Goal: Register for event/course

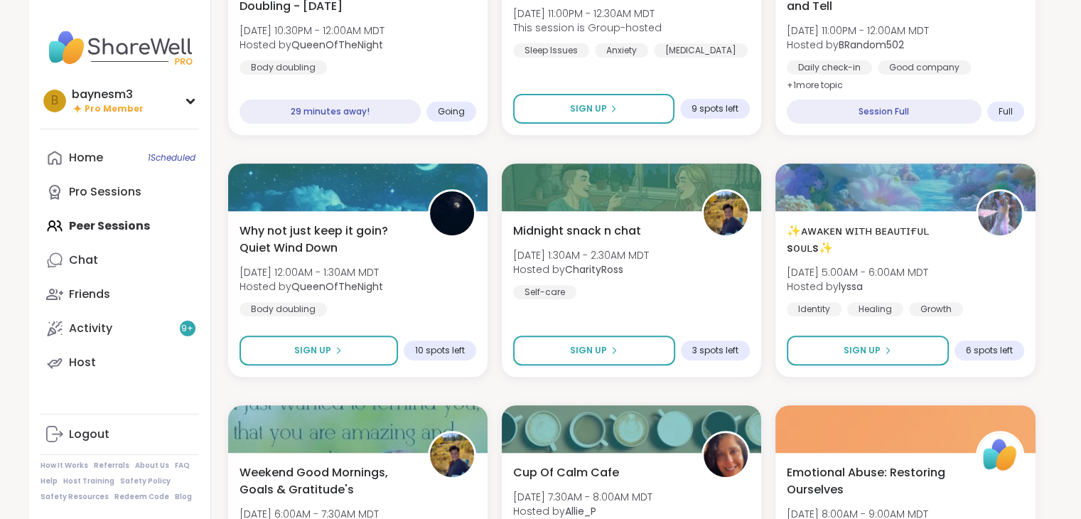
scroll to position [503, 0]
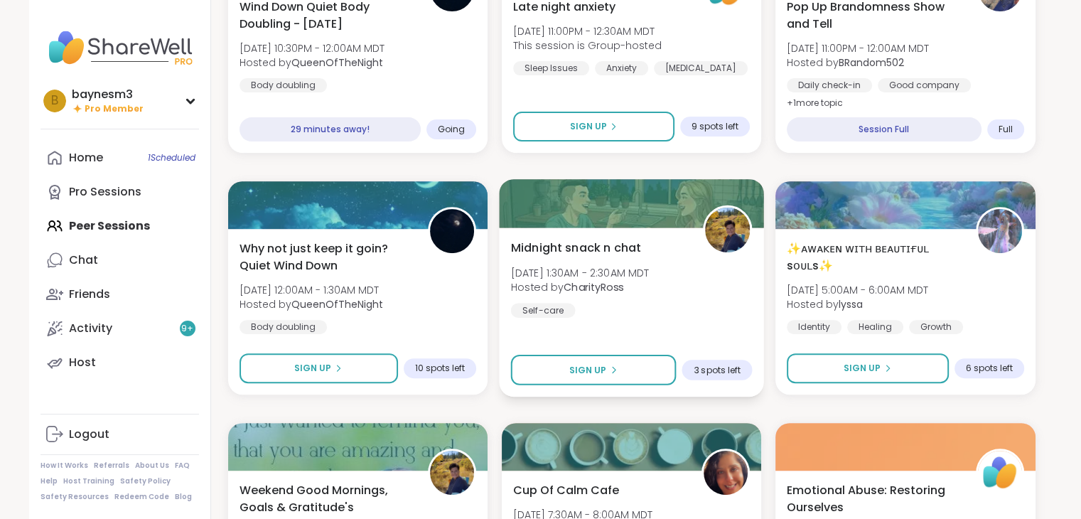
click at [708, 330] on div "Midnight snack n chat [DATE] 1:30AM - 2:30AM MDT Hosted by CharityRoss Self-car…" at bounding box center [631, 312] width 265 height 169
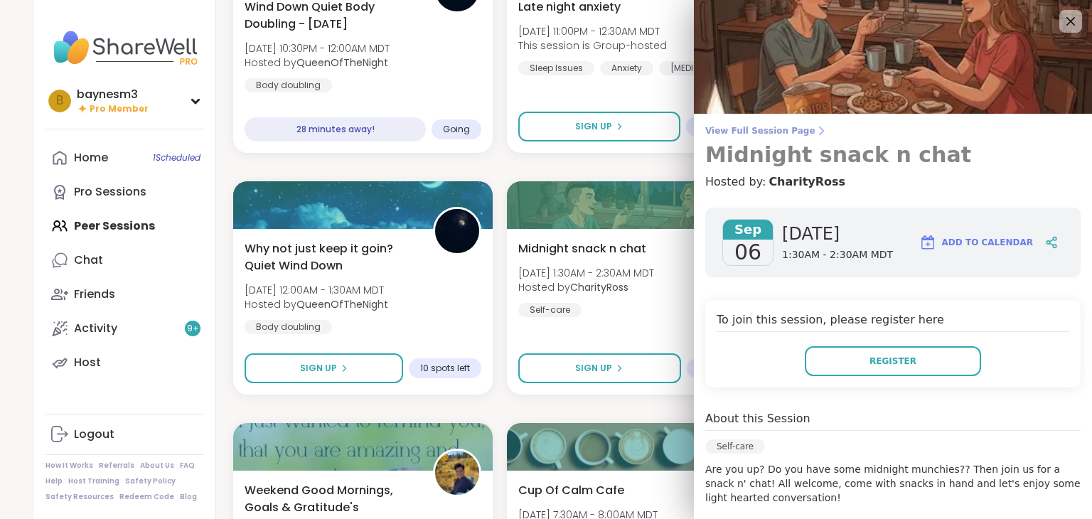
click at [745, 137] on link "View Full Session Page Midnight snack n chat" at bounding box center [892, 146] width 375 height 43
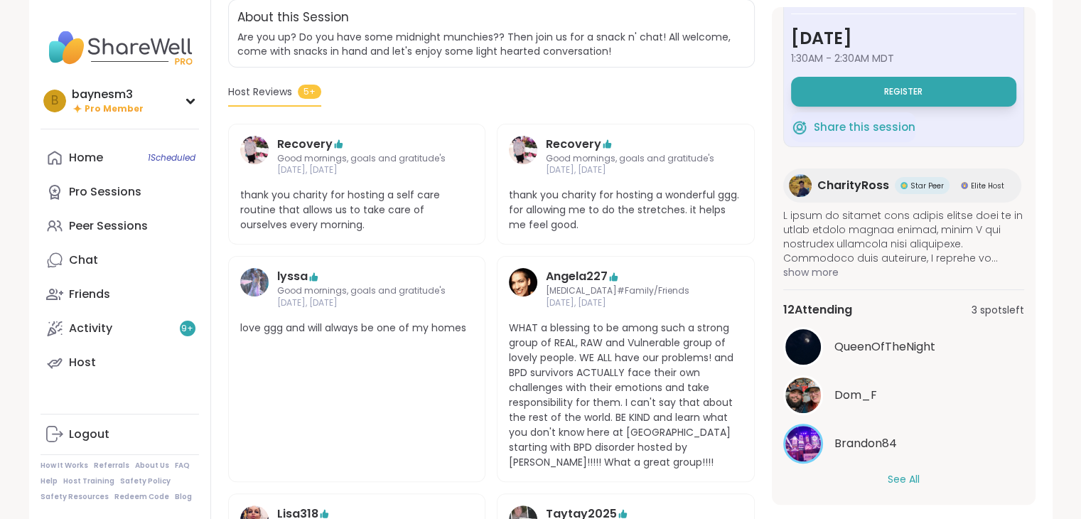
scroll to position [53, 0]
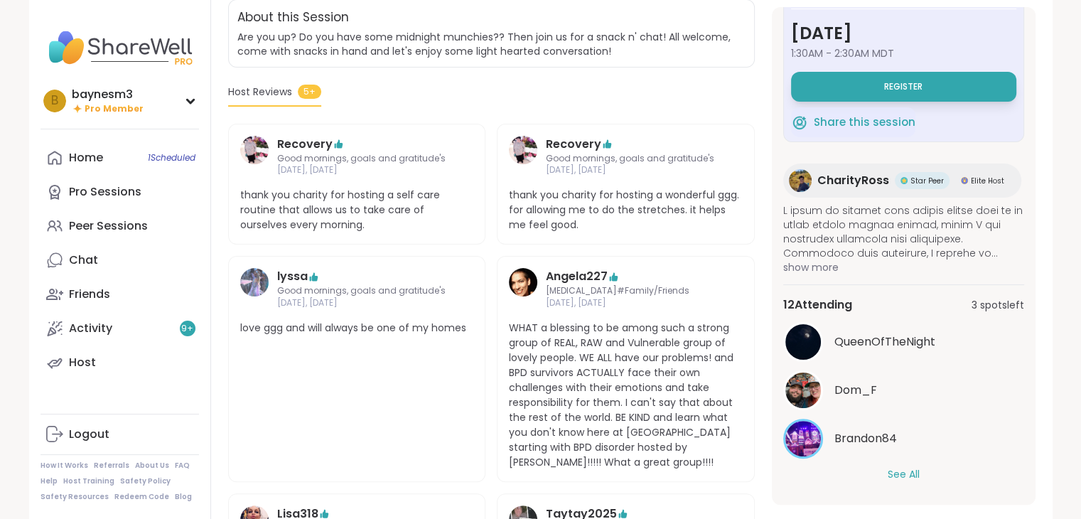
click at [889, 474] on button "See All" at bounding box center [904, 474] width 32 height 15
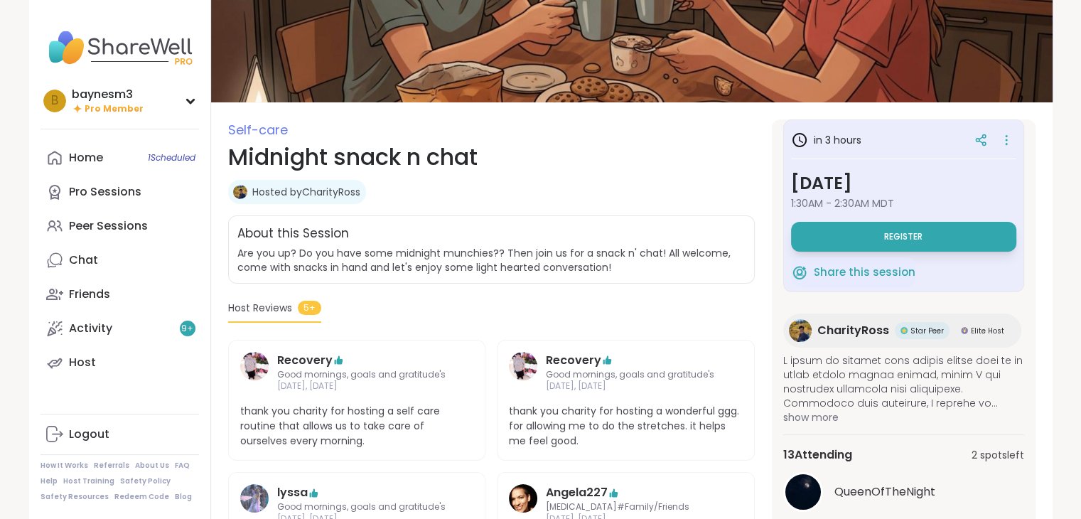
scroll to position [86, 0]
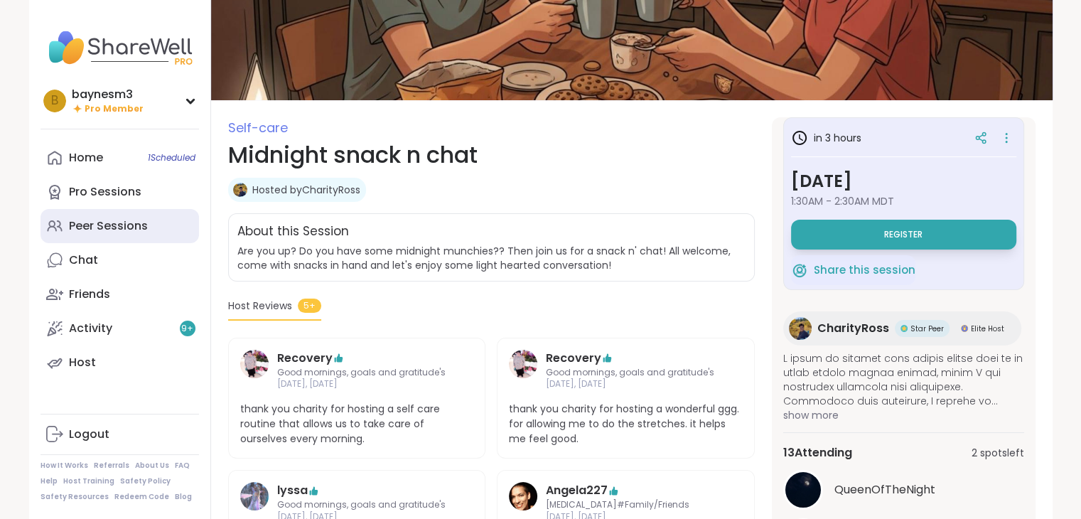
click at [128, 230] on div "Peer Sessions" at bounding box center [108, 226] width 79 height 16
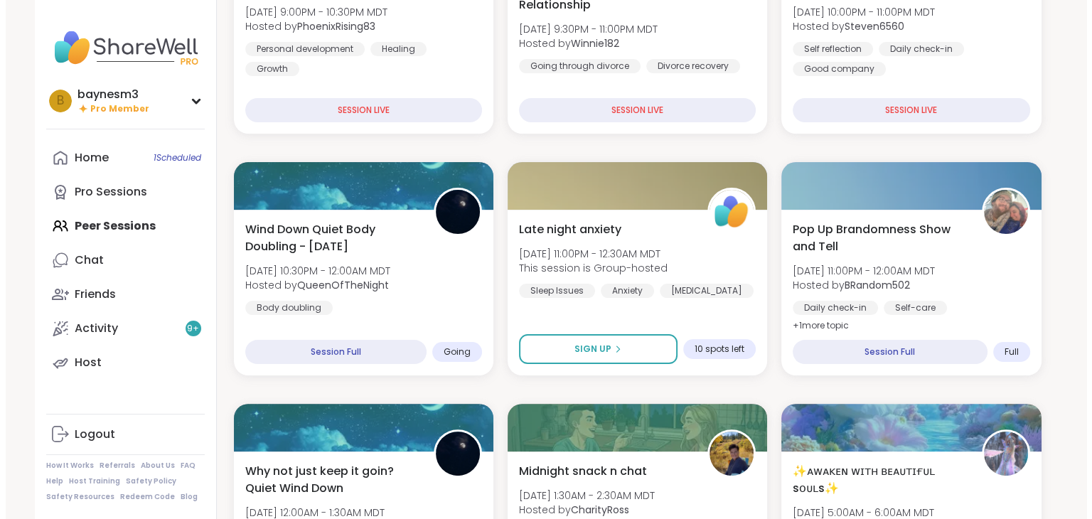
scroll to position [292, 0]
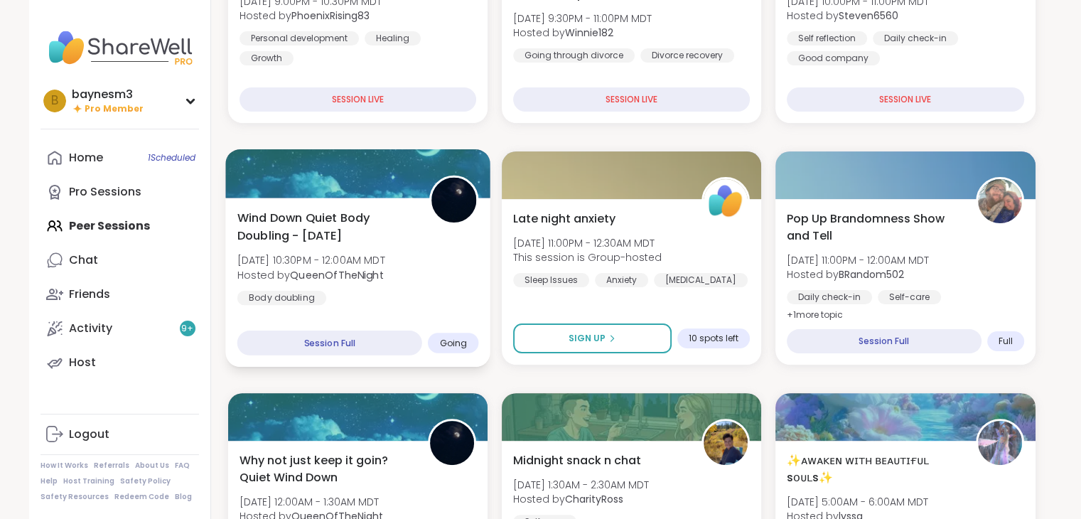
click at [378, 272] on b "QueenOfTheNight" at bounding box center [337, 274] width 94 height 14
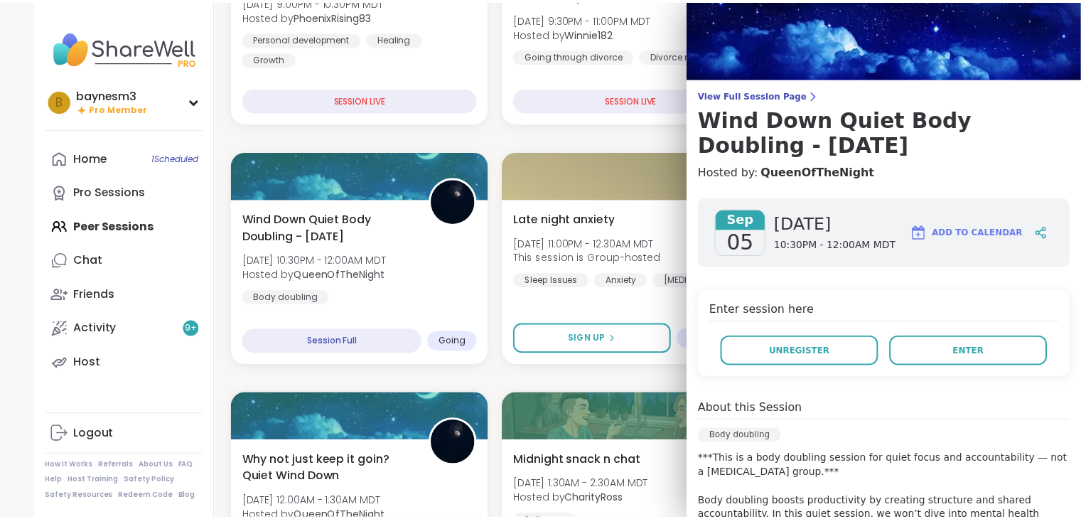
scroll to position [23, 0]
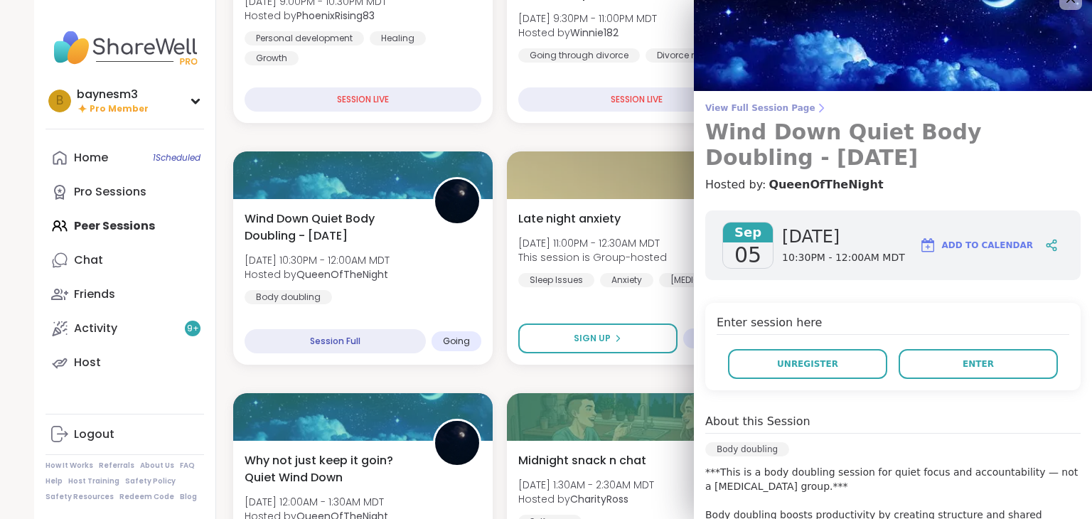
click at [744, 113] on span "View Full Session Page" at bounding box center [892, 107] width 375 height 11
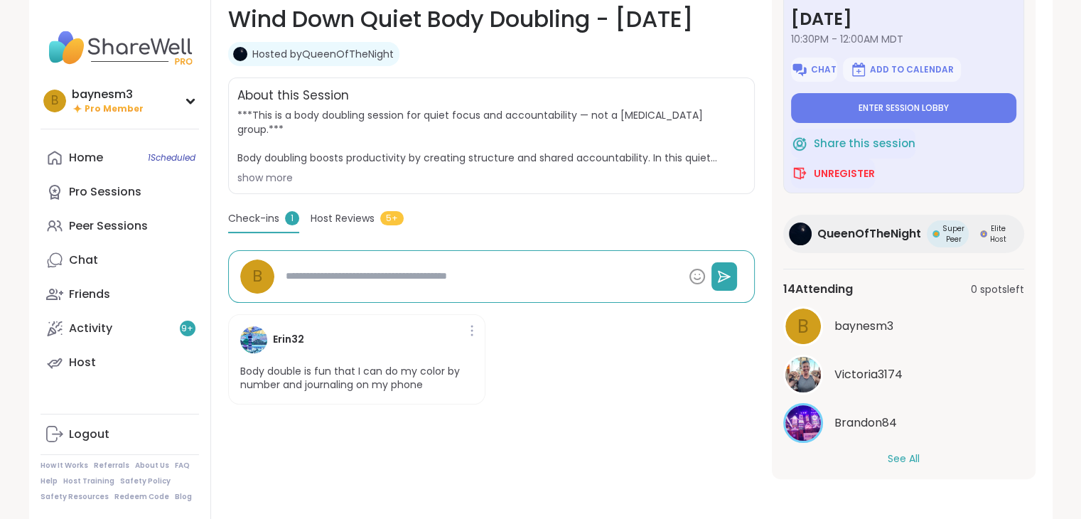
scroll to position [47, 0]
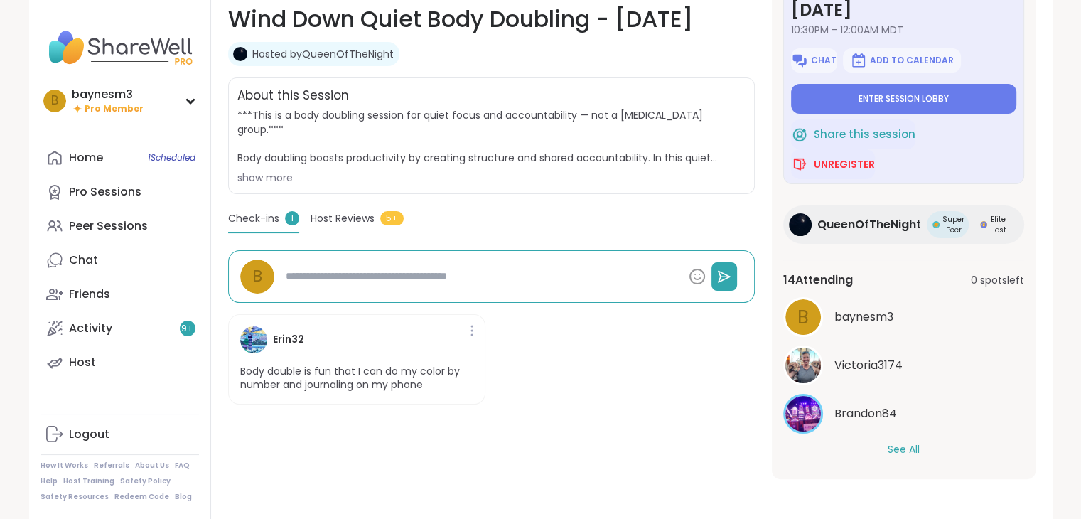
click at [893, 450] on button "See All" at bounding box center [904, 449] width 32 height 15
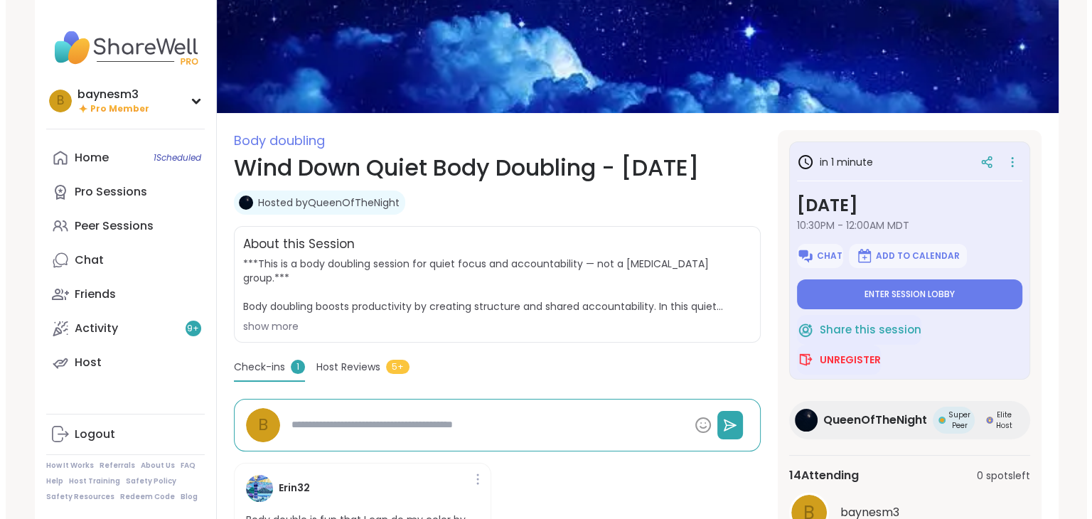
scroll to position [0, 0]
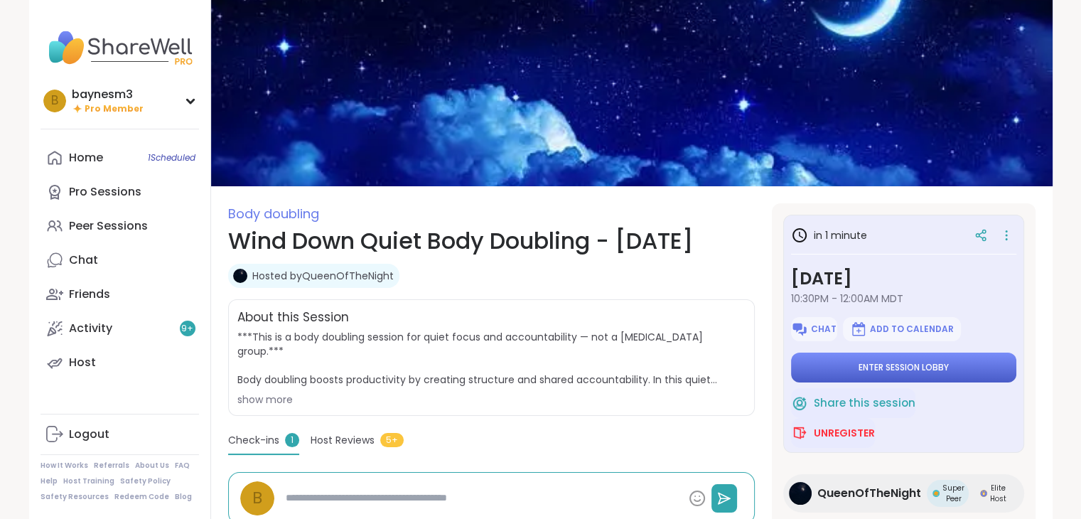
click at [835, 370] on button "Enter session lobby" at bounding box center [903, 368] width 225 height 30
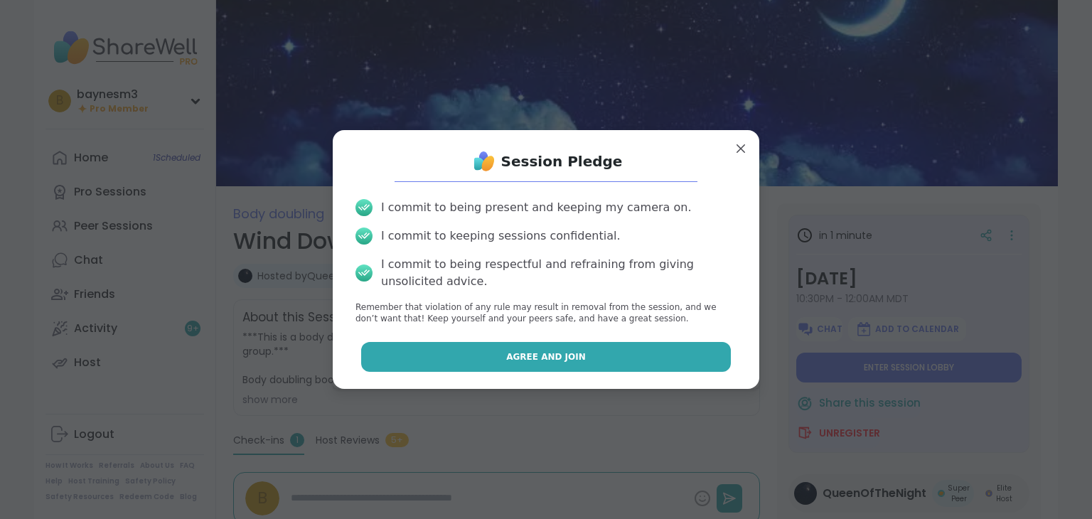
click at [566, 363] on span "Agree and Join" at bounding box center [546, 357] width 80 height 13
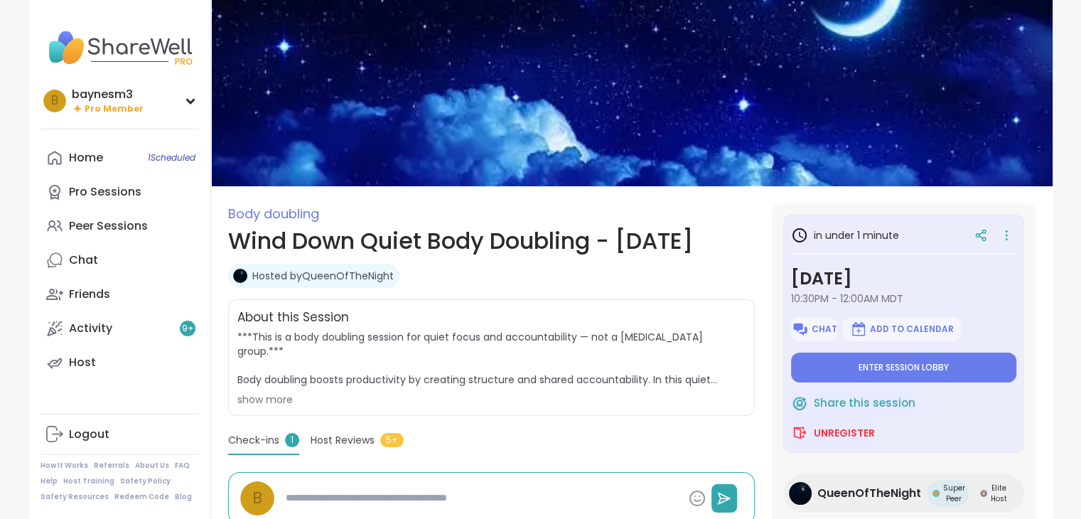
type textarea "*"
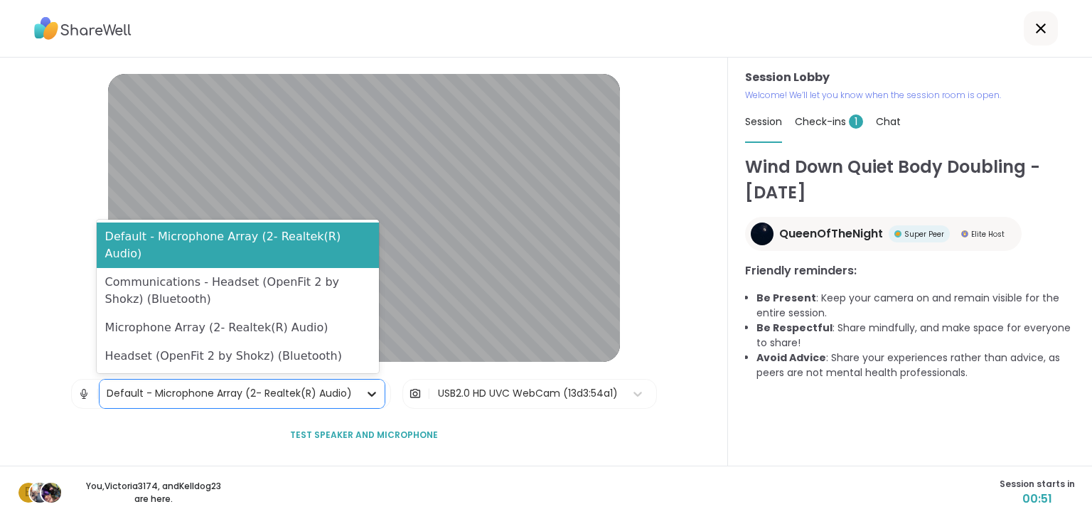
click at [368, 392] on icon at bounding box center [372, 394] width 9 height 5
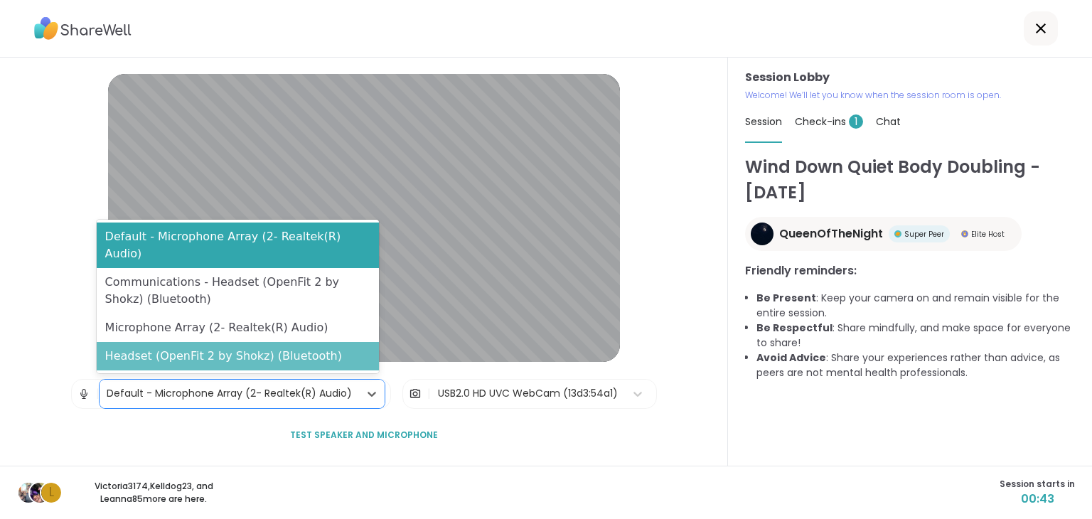
click at [242, 358] on div "Headset (OpenFit 2 by Shokz) (Bluetooth)" at bounding box center [238, 356] width 283 height 28
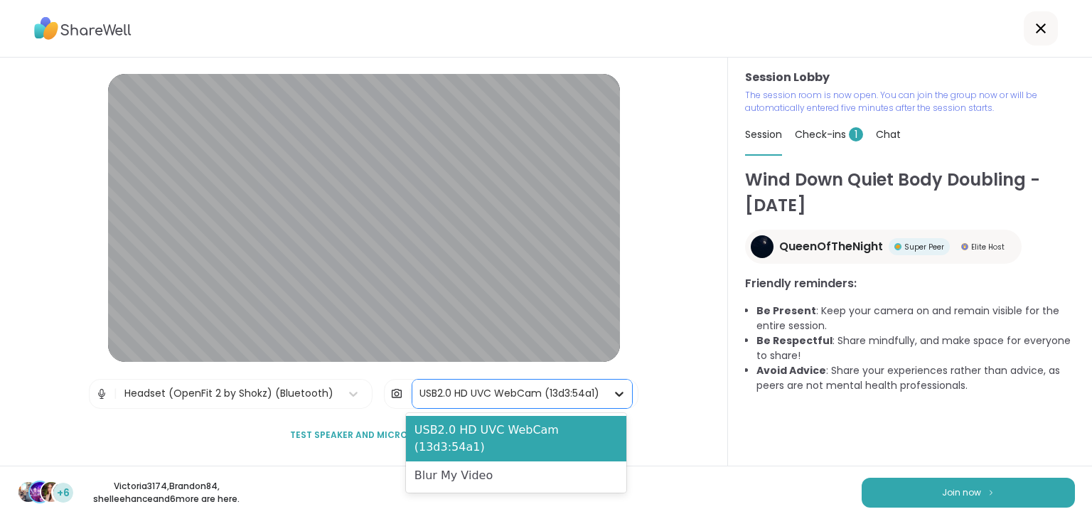
click at [615, 394] on icon at bounding box center [619, 394] width 9 height 5
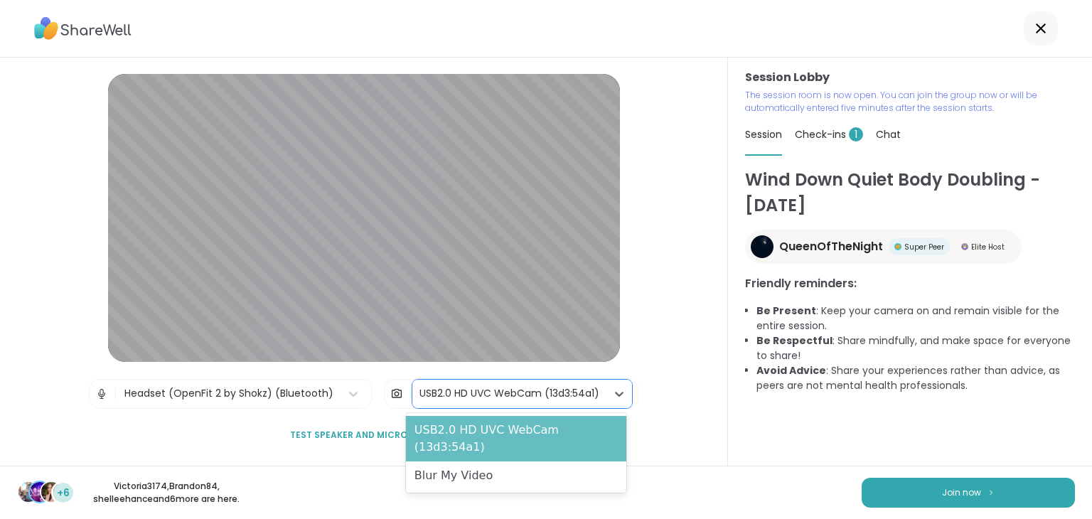
click at [486, 430] on div "USB2.0 HD UVC WebCam (13d3:54a1)" at bounding box center [516, 439] width 220 height 46
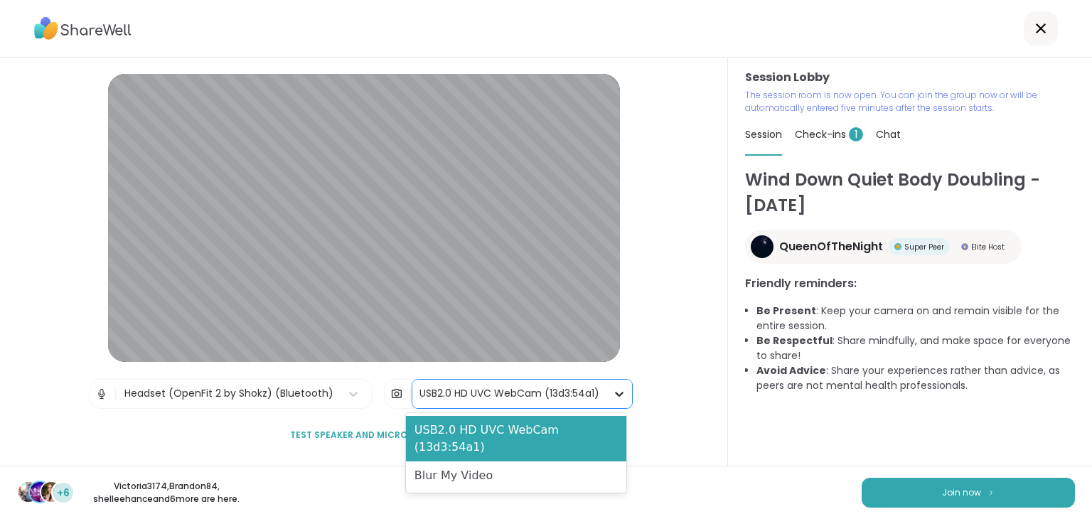
click at [614, 397] on icon at bounding box center [619, 394] width 14 height 14
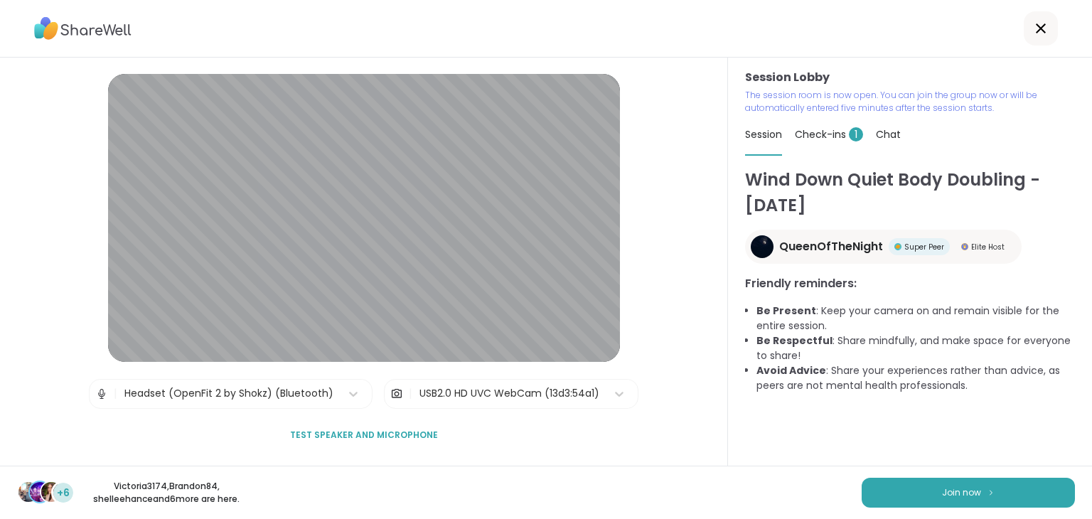
click at [684, 276] on div "Session Lobby | Headset (OpenFit 2 by Shokz) (Bluetooth) | USB2.0 HD UVC WebCam…" at bounding box center [364, 262] width 728 height 408
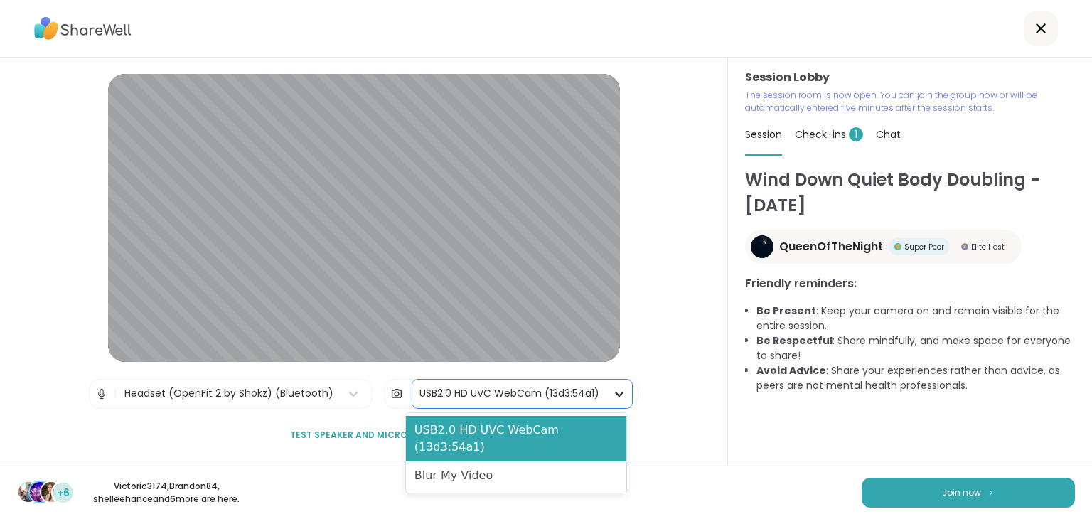
click at [616, 393] on icon at bounding box center [619, 394] width 9 height 5
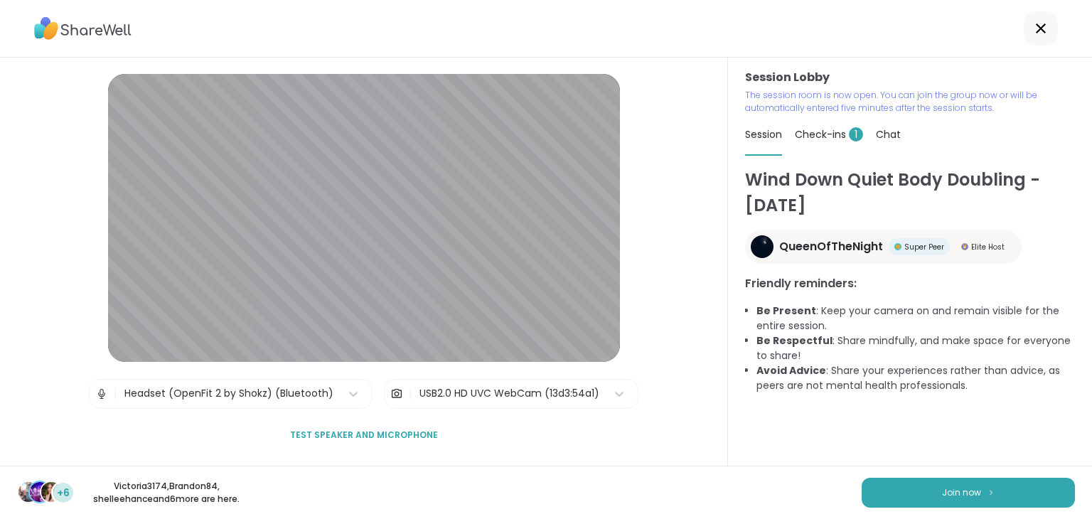
click at [63, 208] on div "Session Lobby | Headset (OpenFit 2 by Shokz) (Bluetooth) | USB2.0 HD UVC WebCam…" at bounding box center [364, 262] width 728 height 408
click at [612, 396] on icon at bounding box center [619, 394] width 14 height 14
click at [692, 441] on div "Session Lobby | Headset (OpenFit 2 by Shokz) (Bluetooth) | USB2.0 HD UVC WebCam…" at bounding box center [364, 262] width 728 height 408
click at [946, 489] on span "Join now" at bounding box center [961, 492] width 39 height 13
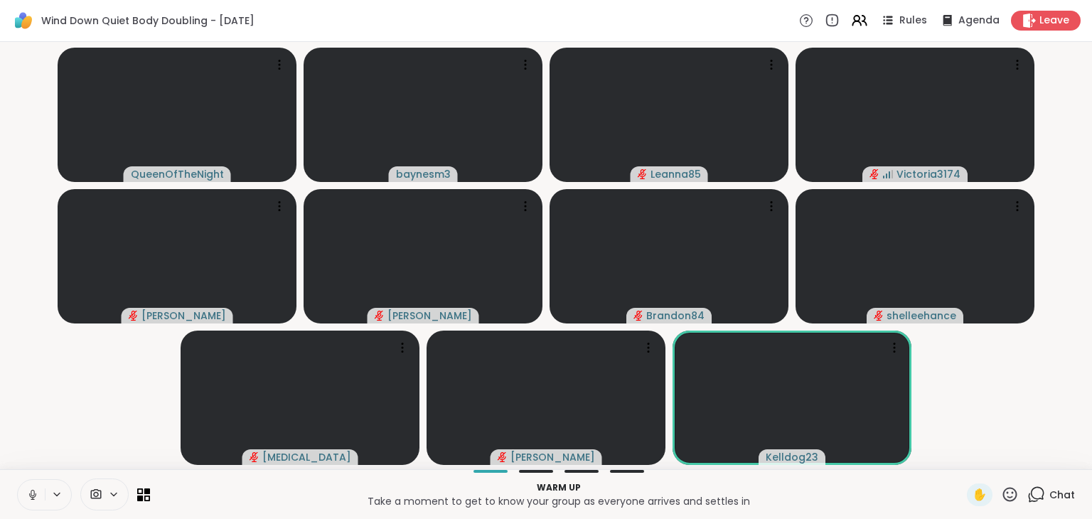
click at [28, 489] on icon at bounding box center [32, 494] width 13 height 13
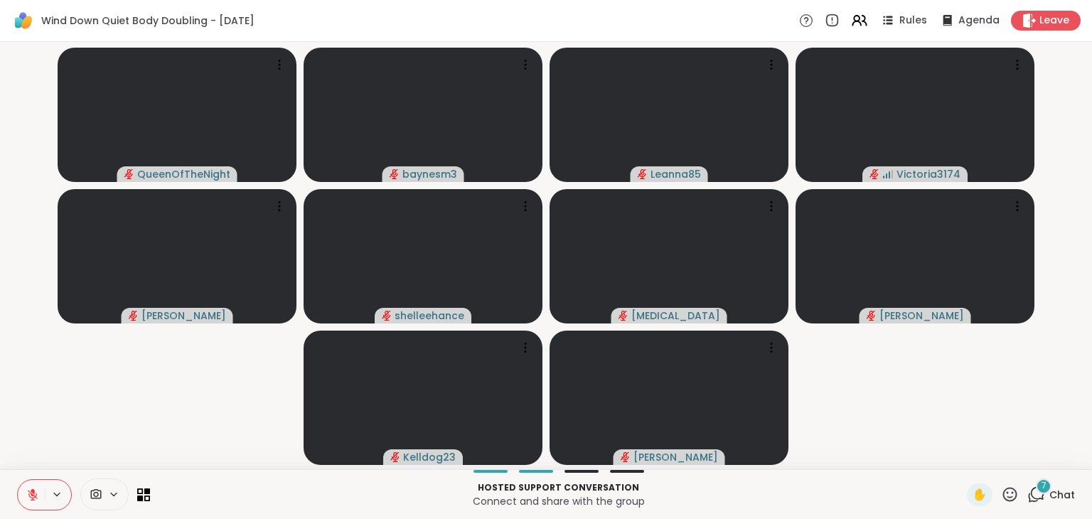
click at [1027, 496] on icon at bounding box center [1036, 495] width 18 height 18
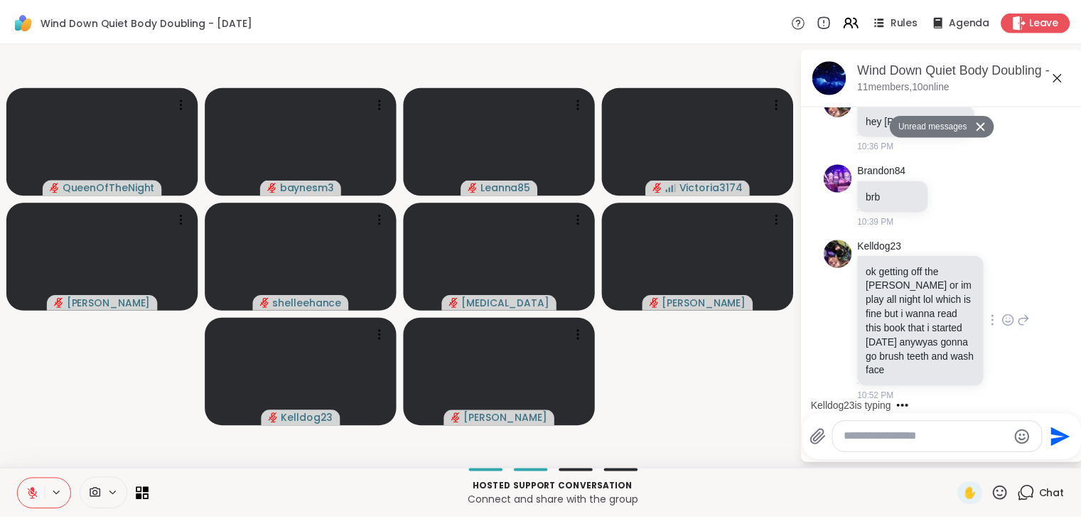
scroll to position [465, 0]
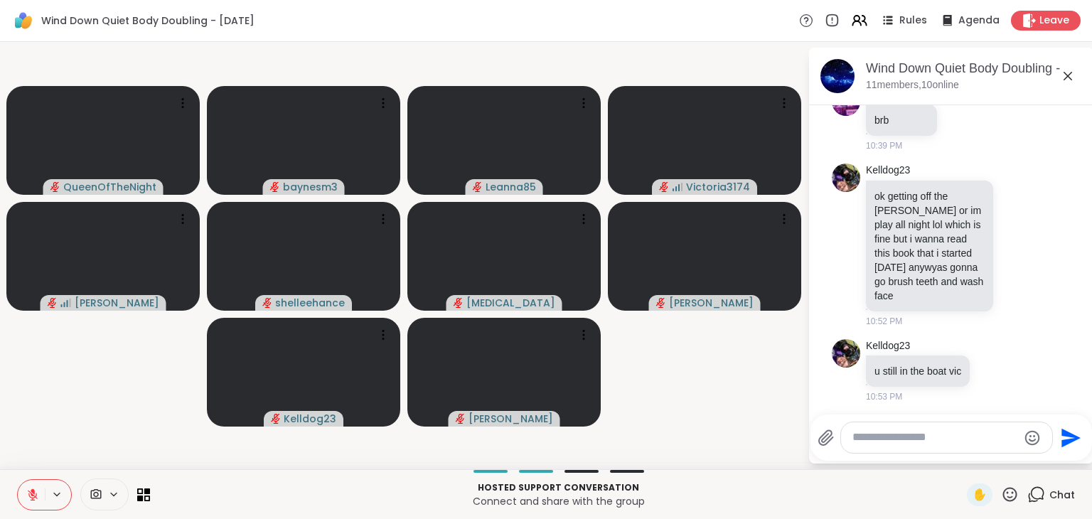
click at [107, 498] on span at bounding box center [94, 495] width 27 height 14
click at [1025, 25] on icon at bounding box center [1028, 20] width 15 height 15
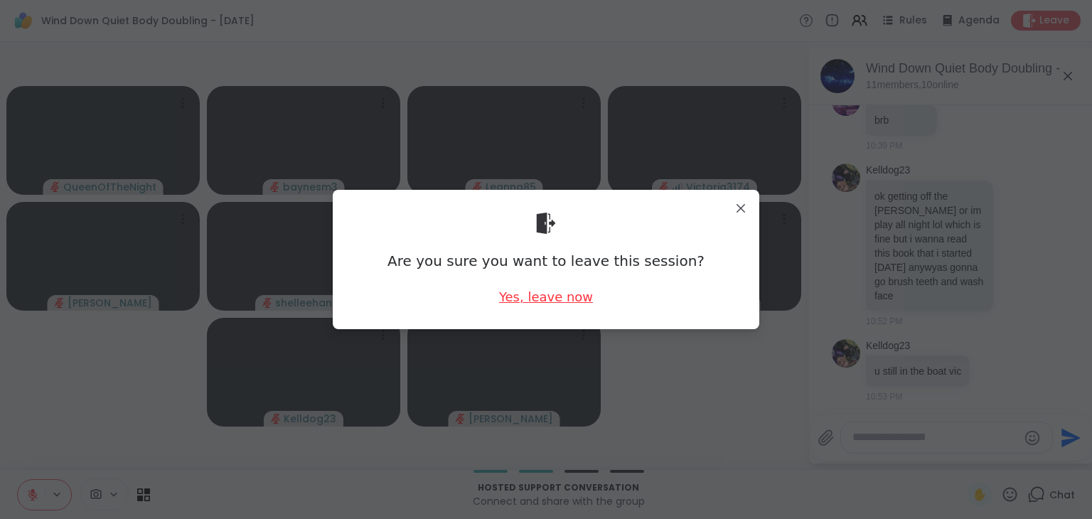
click at [558, 296] on div "Yes, leave now" at bounding box center [546, 297] width 94 height 18
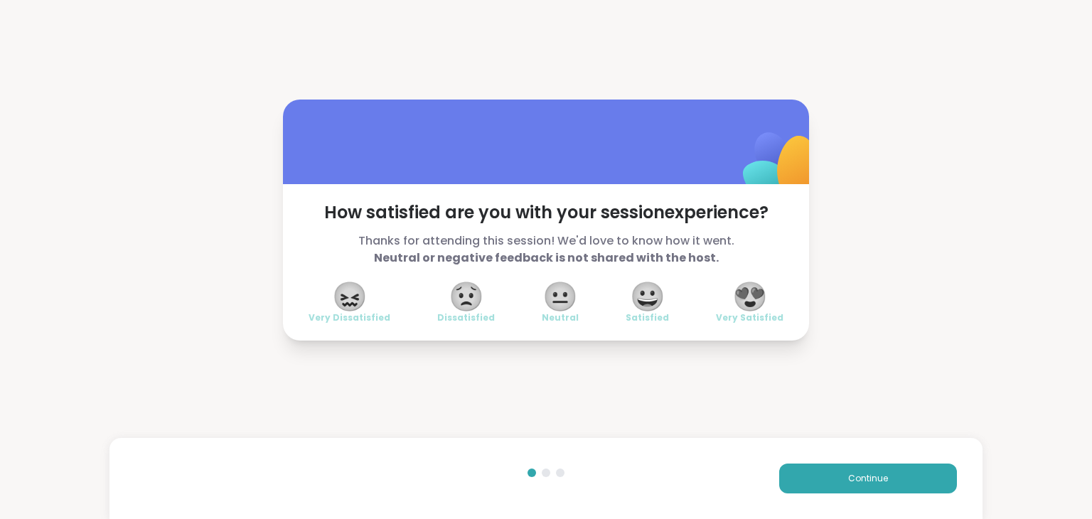
drag, startPoint x: 747, startPoint y: 303, endPoint x: 734, endPoint y: 303, distance: 12.1
click at [734, 303] on span "😍" at bounding box center [750, 297] width 36 height 26
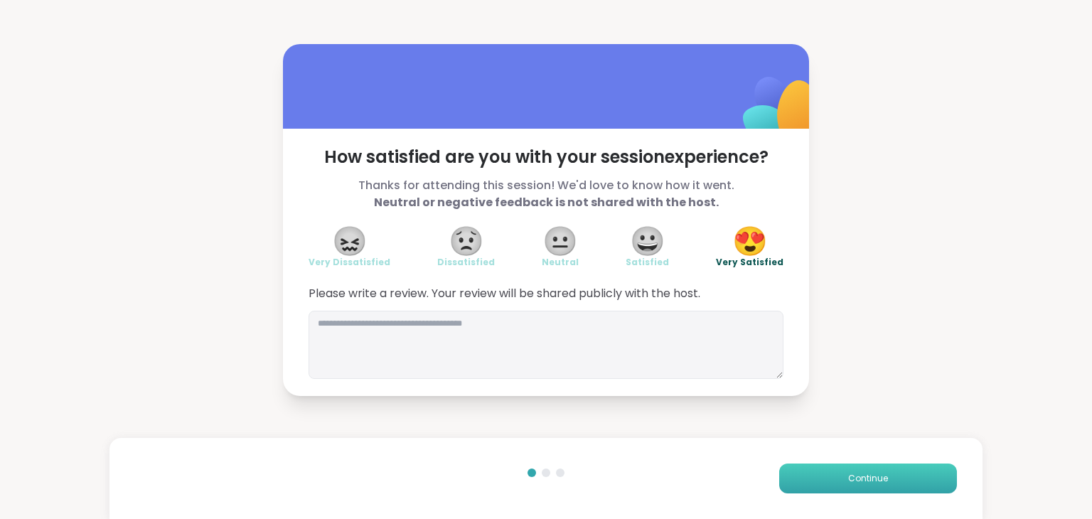
click at [863, 481] on span "Continue" at bounding box center [868, 478] width 40 height 13
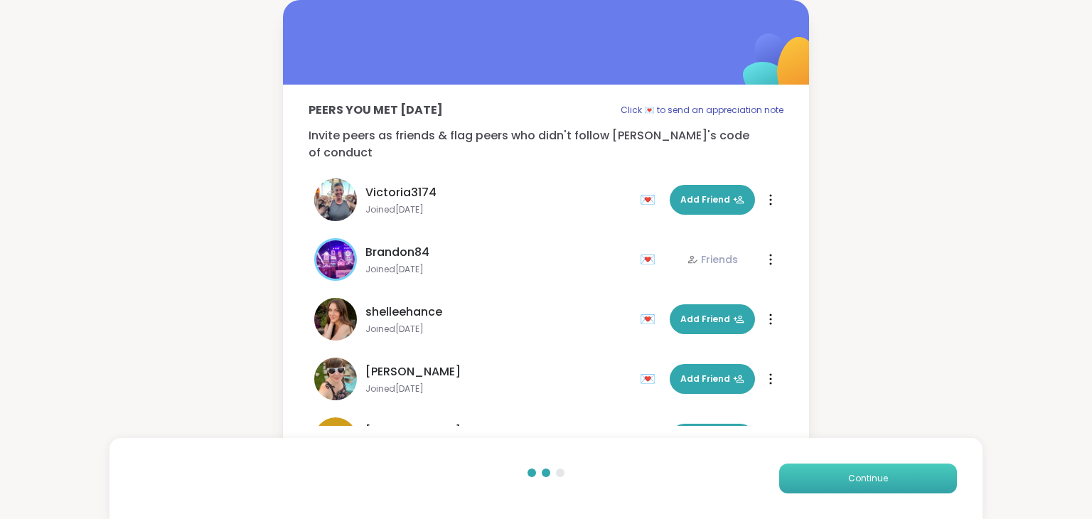
click at [865, 478] on span "Continue" at bounding box center [868, 478] width 40 height 13
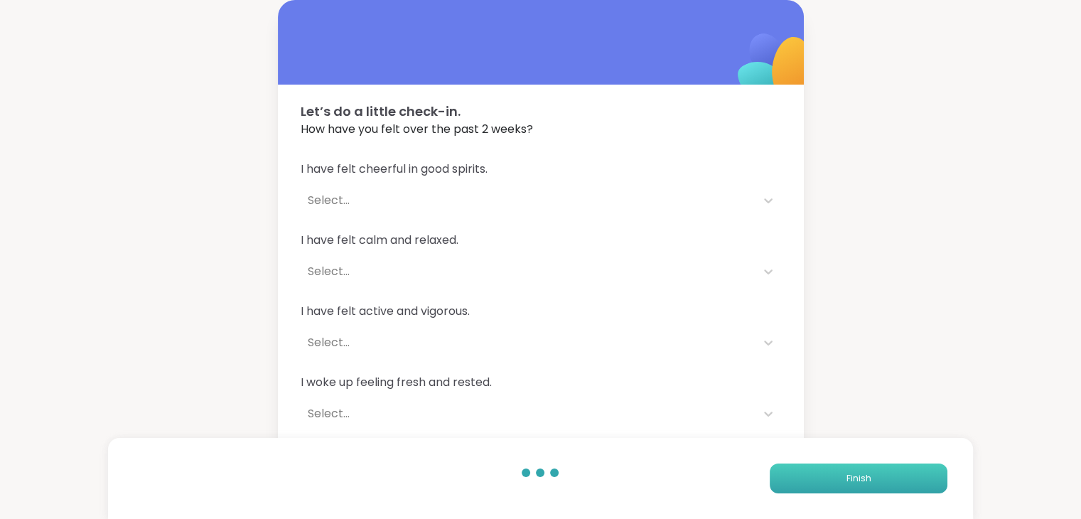
click at [865, 478] on span "Finish" at bounding box center [858, 478] width 25 height 13
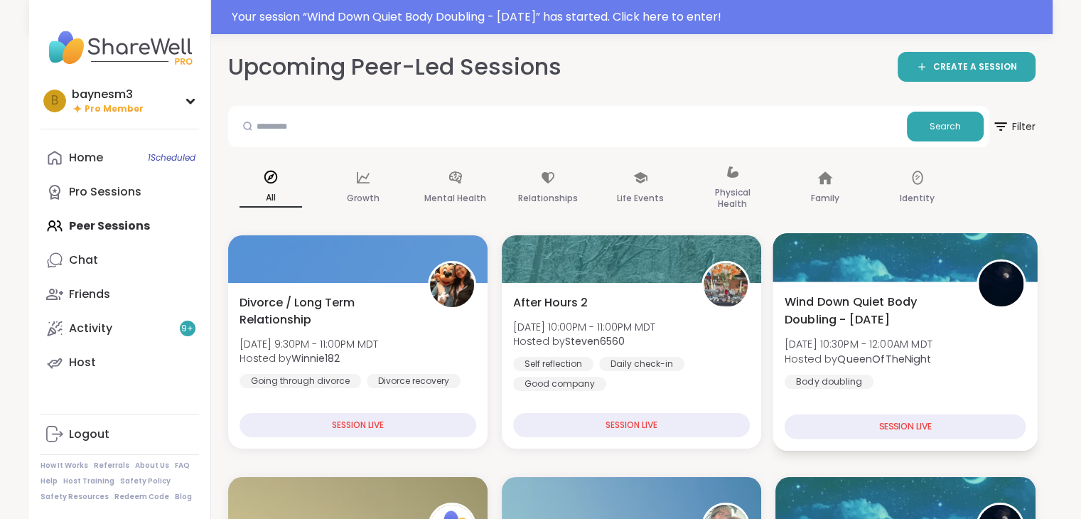
click at [872, 339] on span "[DATE] 10:30PM - 12:00AM MDT" at bounding box center [859, 344] width 148 height 14
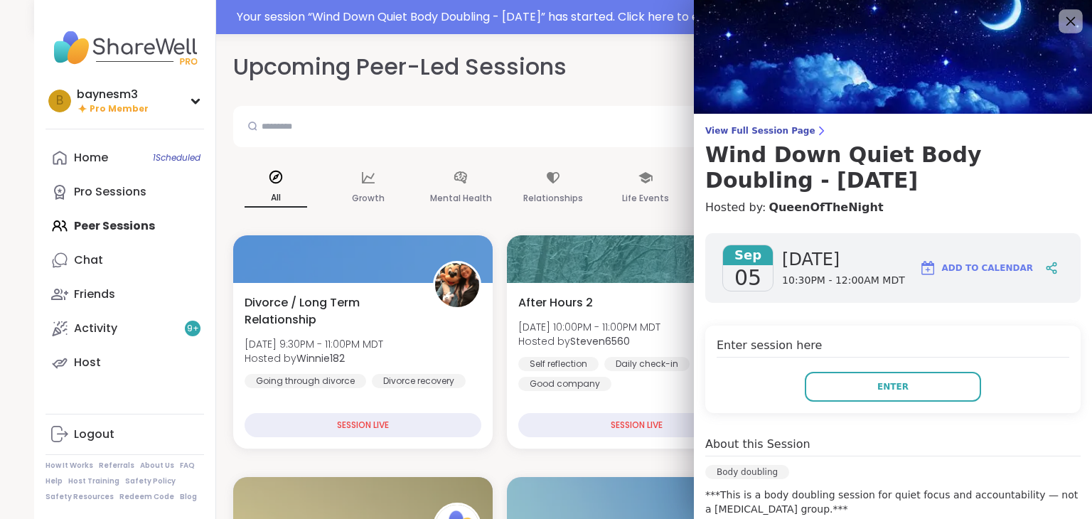
click at [1066, 22] on icon at bounding box center [1070, 21] width 9 height 9
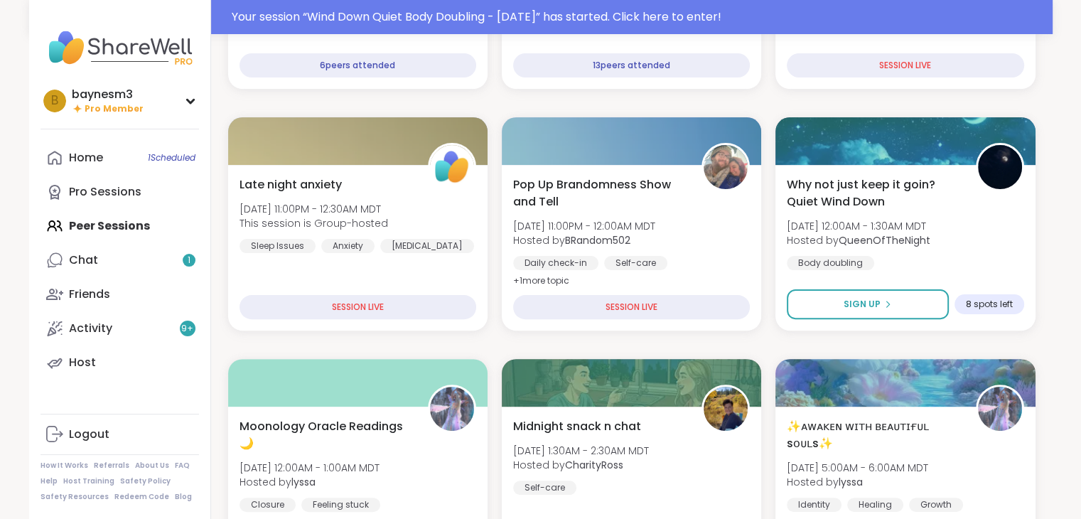
scroll to position [418, 0]
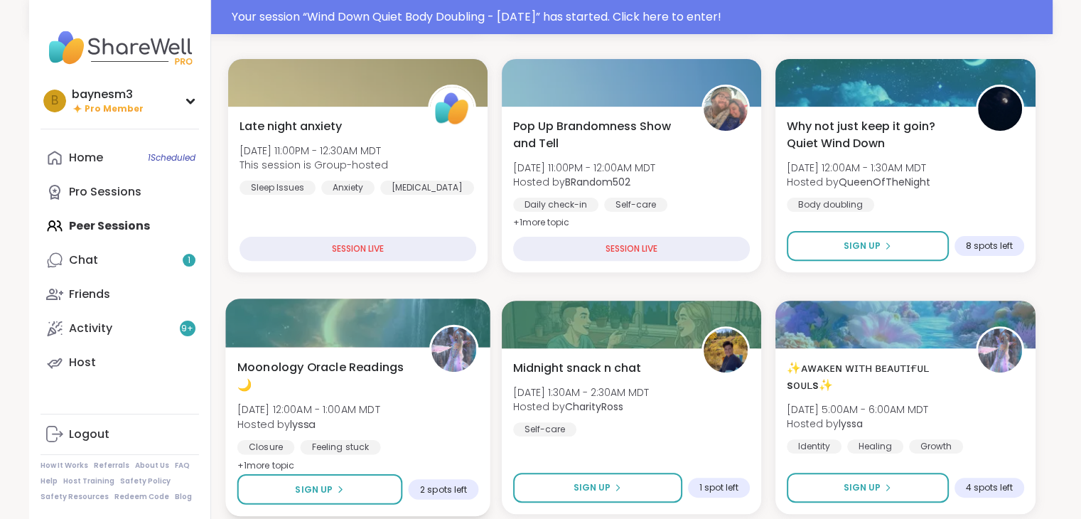
click at [307, 429] on b "lyssa" at bounding box center [302, 424] width 25 height 14
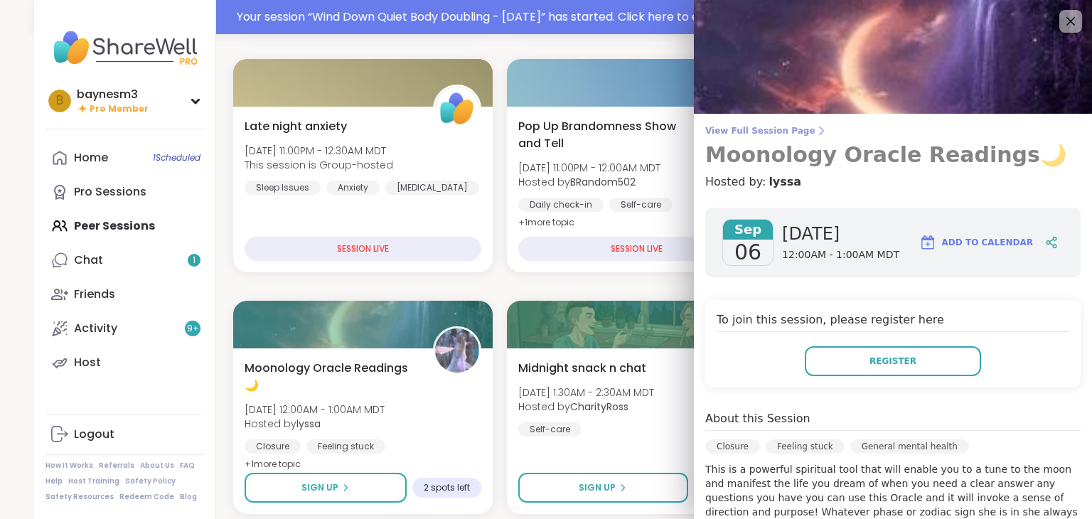
click at [764, 137] on link "View Full Session Page Moonology Oracle Readings🌙" at bounding box center [892, 146] width 375 height 43
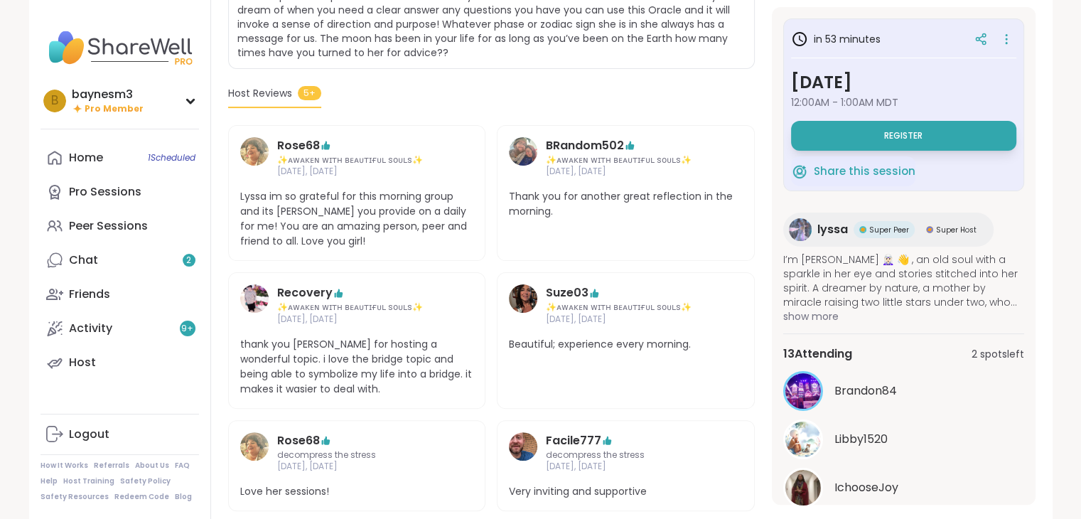
scroll to position [48, 0]
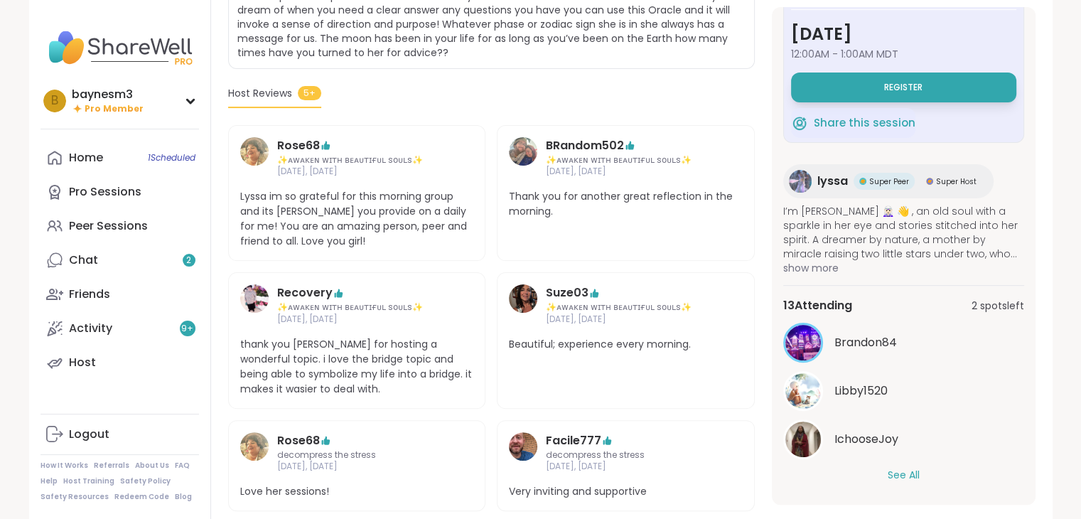
click at [893, 473] on button "See All" at bounding box center [904, 475] width 32 height 15
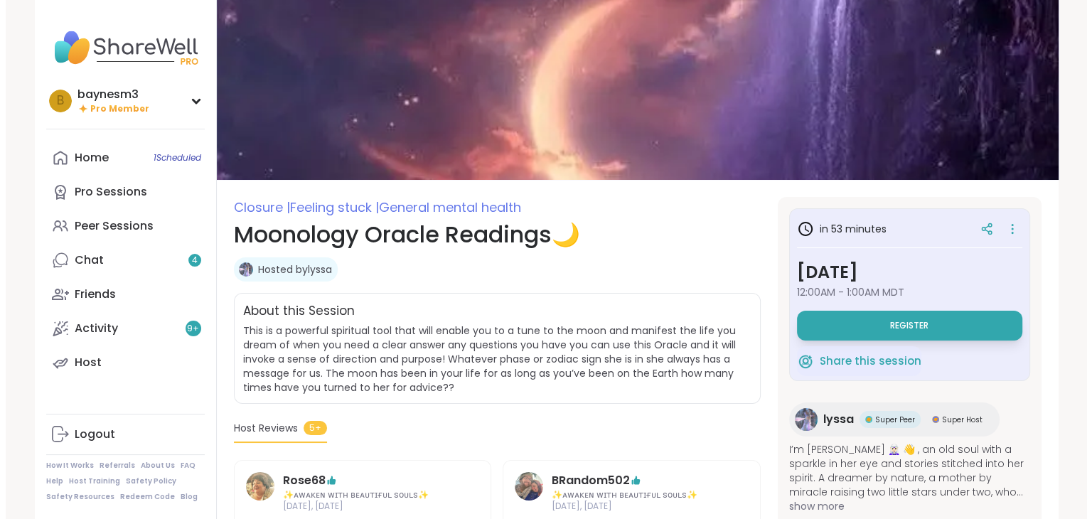
scroll to position [0, 0]
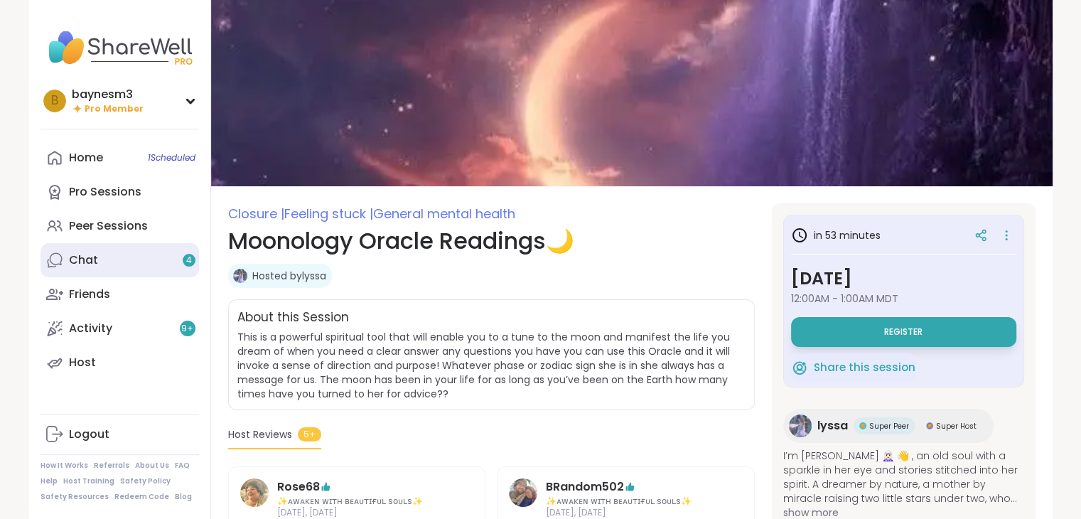
click at [88, 267] on div "Chat 4" at bounding box center [83, 260] width 29 height 16
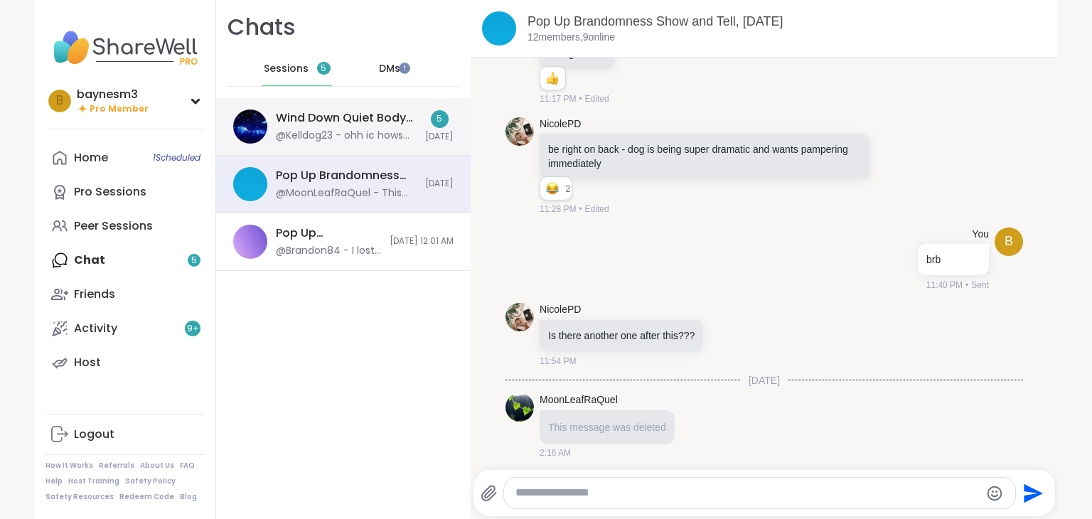
click at [348, 141] on div "@Kelldog23 - ohh ic hows the boat fun right question mark lol" at bounding box center [346, 136] width 141 height 14
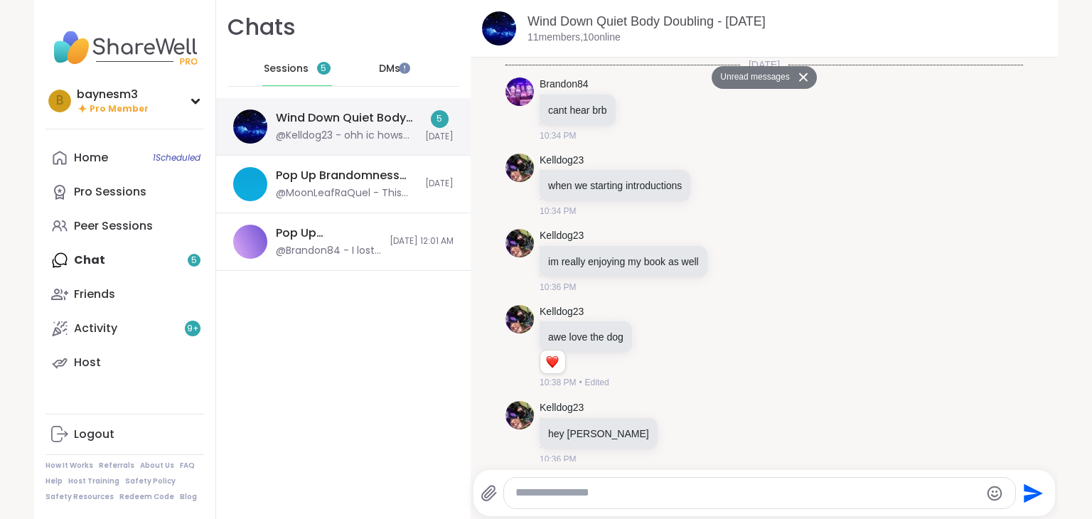
scroll to position [816, 0]
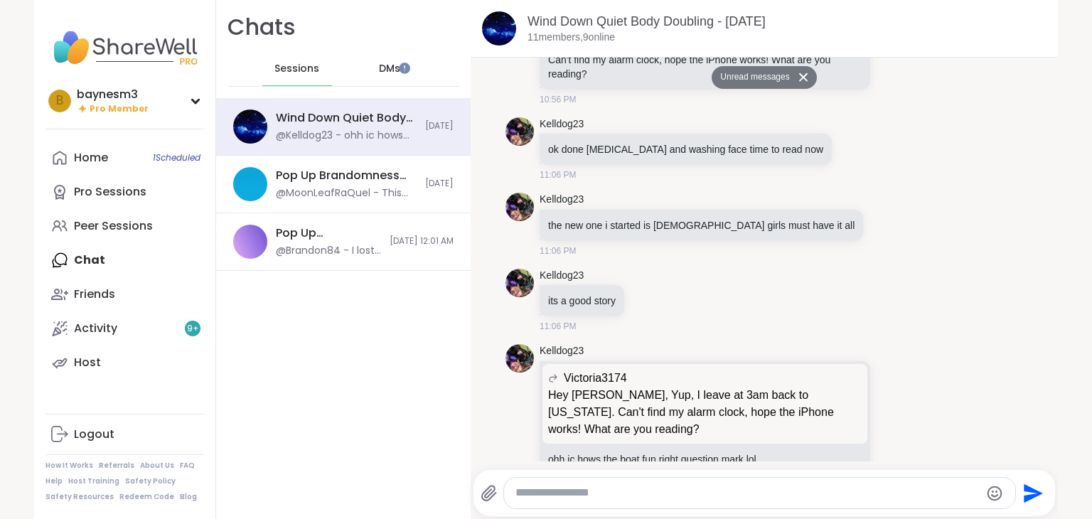
click at [381, 63] on span "DMs" at bounding box center [389, 69] width 21 height 14
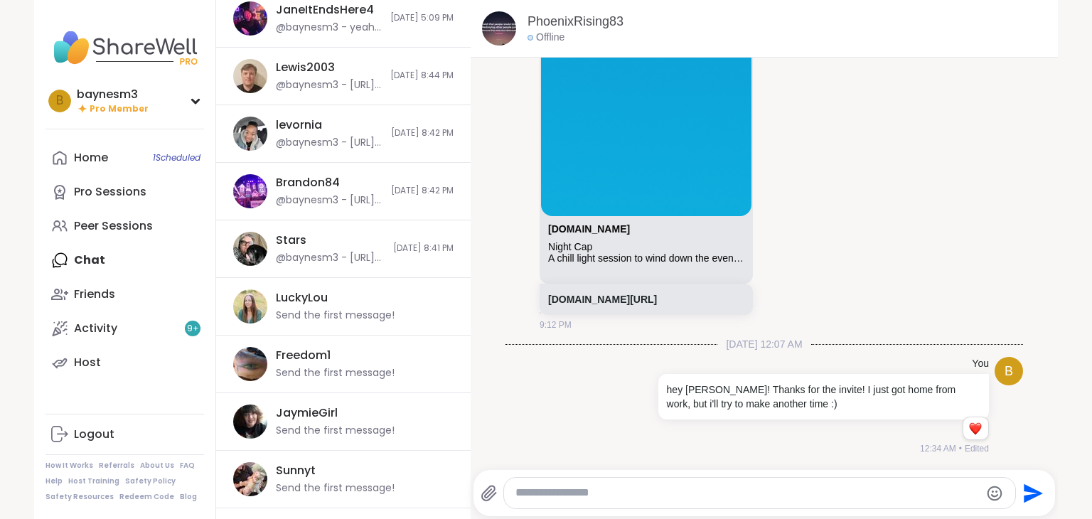
scroll to position [282, 0]
